Goal: Complete application form

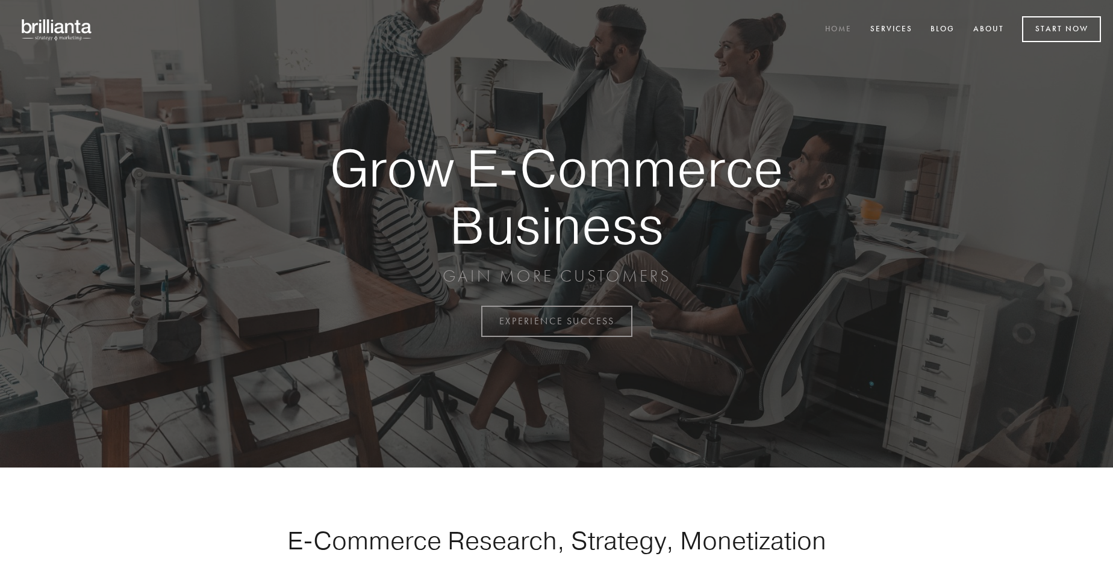
scroll to position [3156, 0]
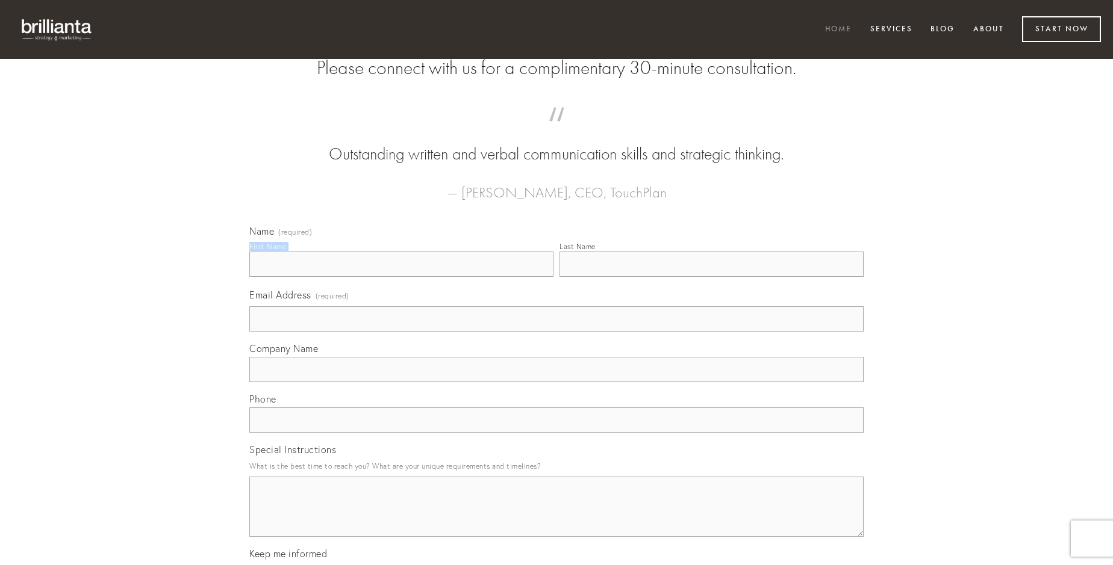
type input "[PERSON_NAME]"
click at [711, 277] on input "Last Name" at bounding box center [711, 264] width 304 height 25
type input "[PERSON_NAME]"
click at [556, 332] on input "Email Address (required)" at bounding box center [556, 318] width 614 height 25
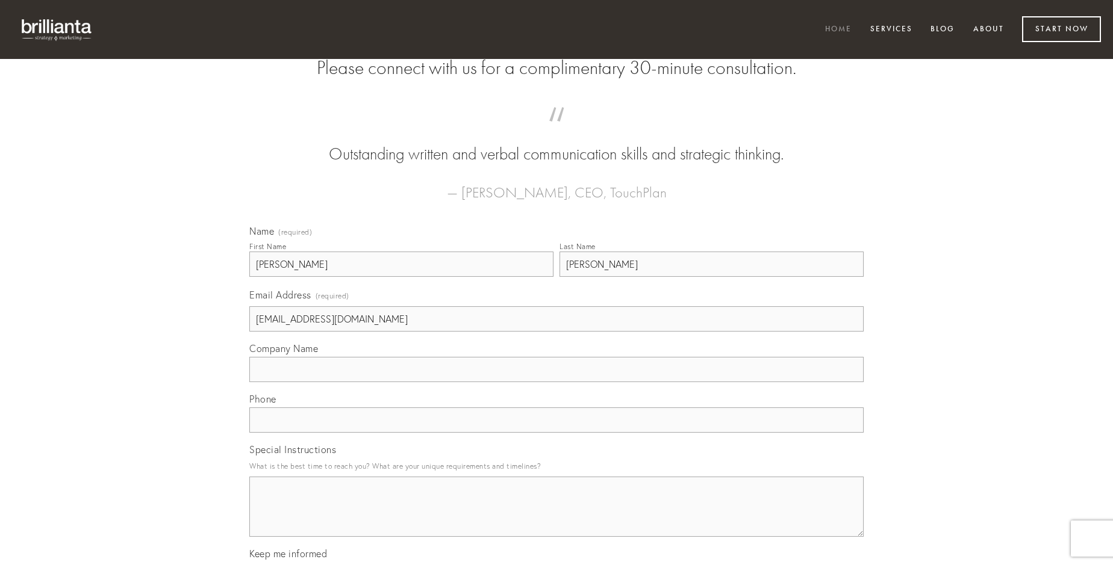
type input "[EMAIL_ADDRESS][DOMAIN_NAME]"
click at [556, 382] on input "Company Name" at bounding box center [556, 369] width 614 height 25
type input "admoneo"
click at [556, 433] on input "text" at bounding box center [556, 420] width 614 height 25
click at [556, 518] on textarea "Special Instructions" at bounding box center [556, 507] width 614 height 60
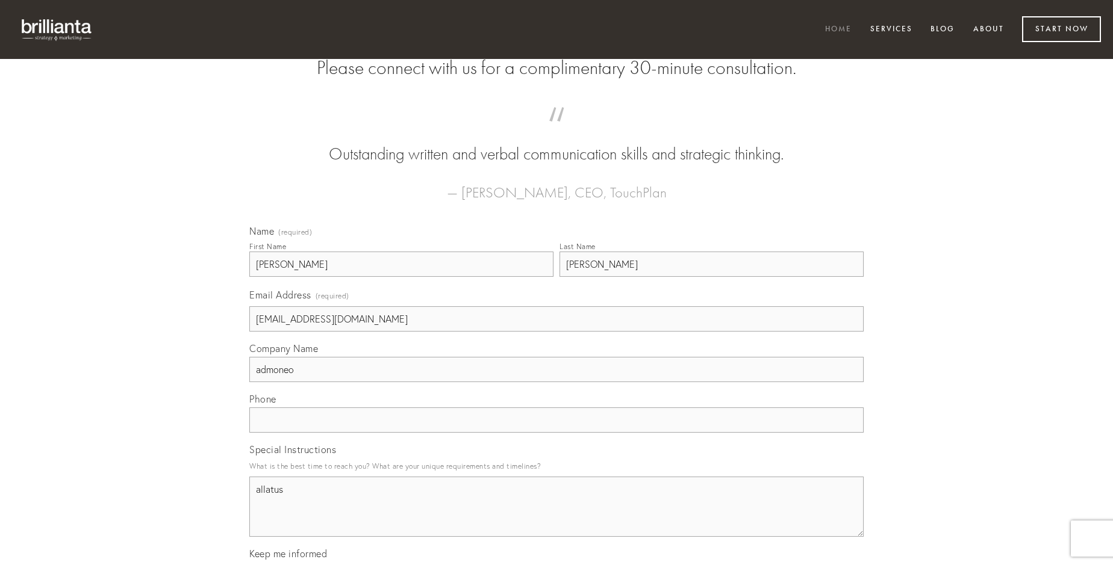
type textarea "allatus"
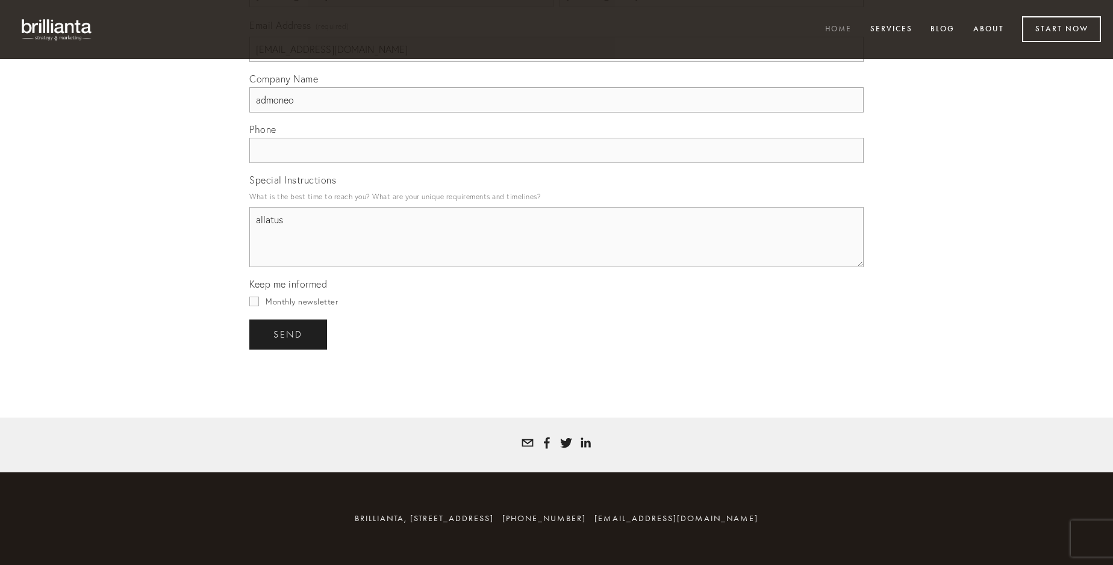
click at [289, 334] on span "send" at bounding box center [288, 334] width 30 height 11
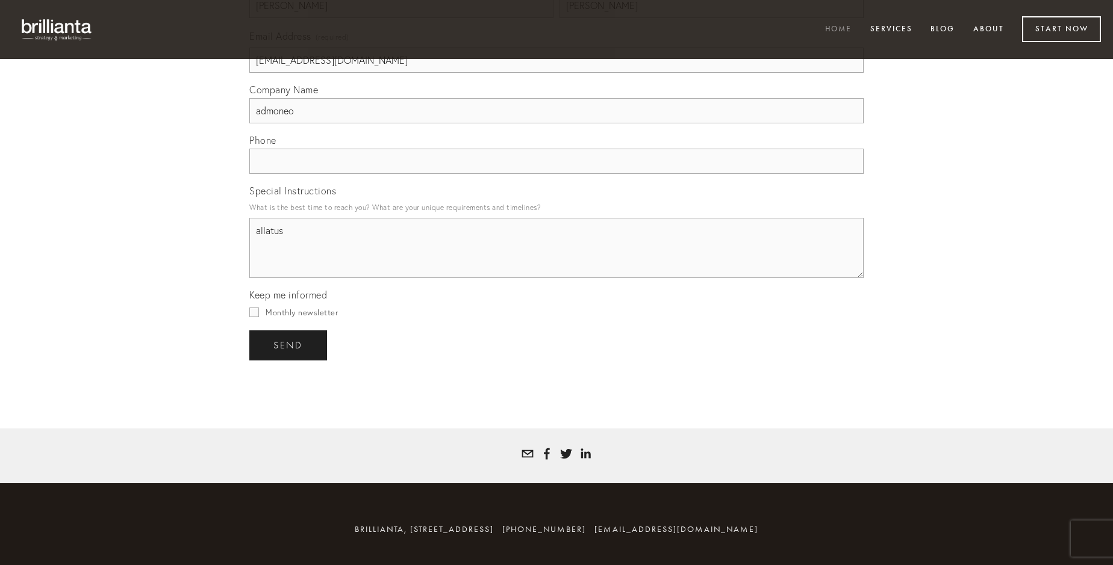
scroll to position [3121, 0]
